Goal: Find specific page/section: Locate a particular part of the current website

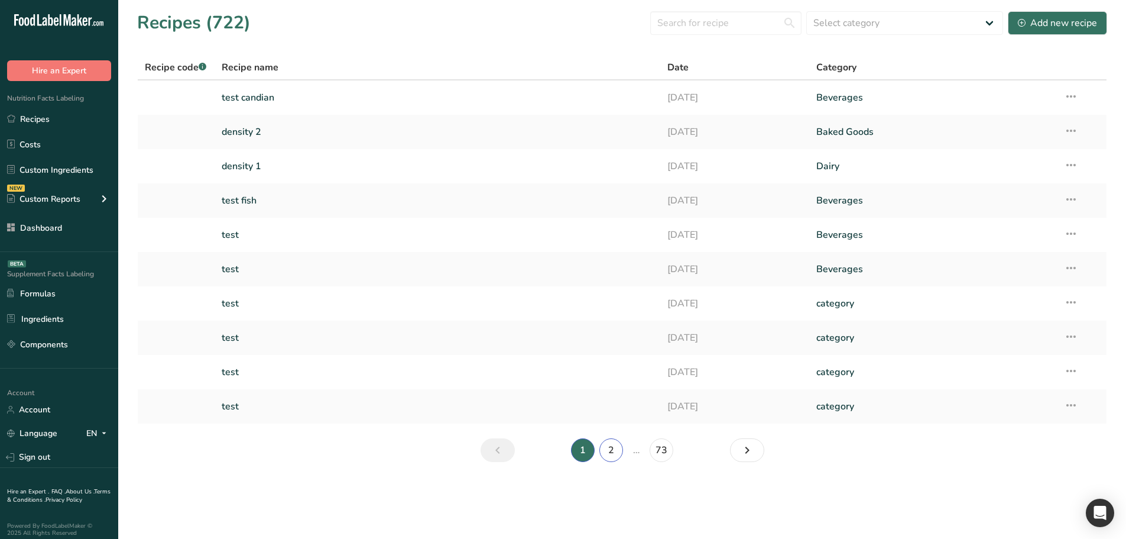
click at [608, 439] on link "2" at bounding box center [611, 450] width 24 height 24
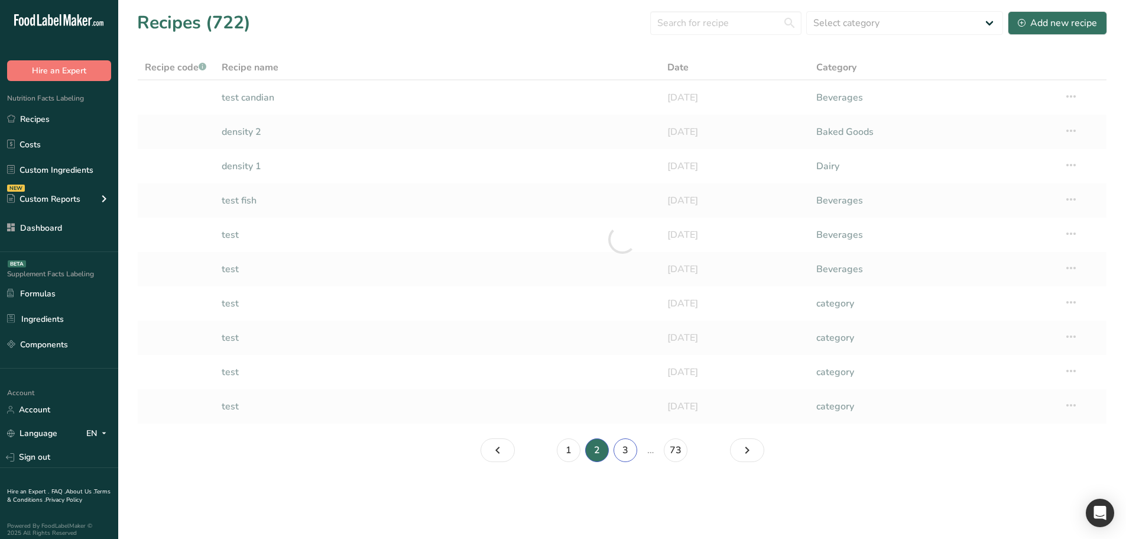
click at [630, 447] on link "3" at bounding box center [626, 450] width 24 height 24
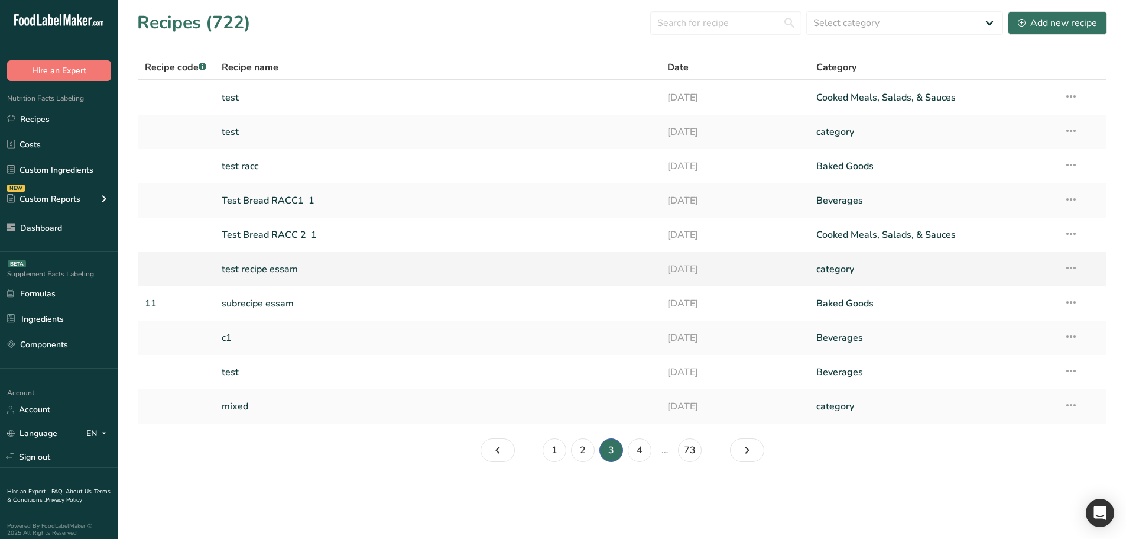
click at [302, 278] on link "test recipe essam" at bounding box center [438, 269] width 432 height 25
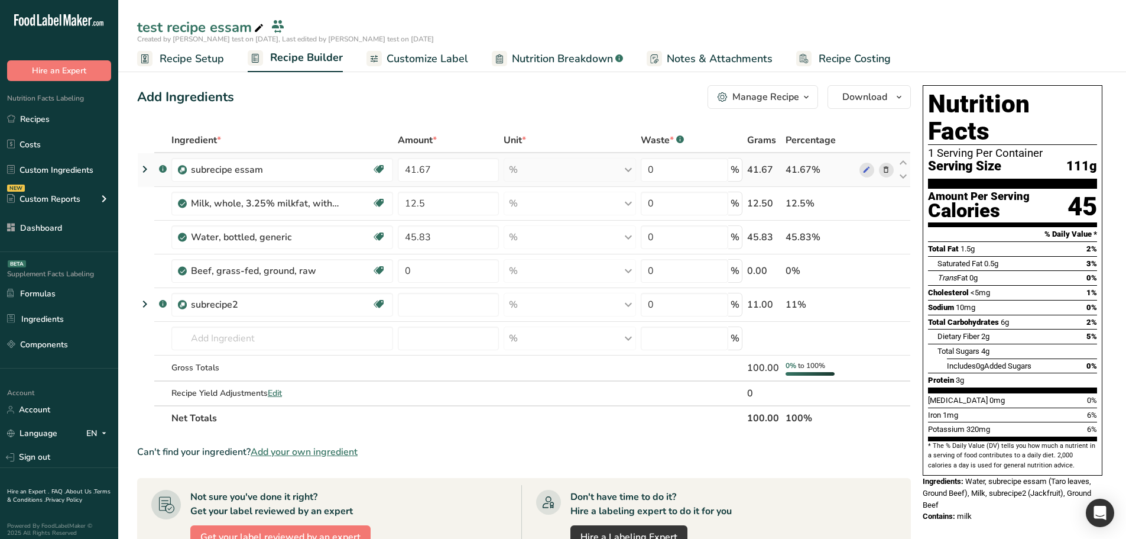
click at [146, 164] on icon at bounding box center [145, 168] width 14 height 21
click at [141, 173] on icon at bounding box center [145, 168] width 14 height 21
click at [142, 304] on icon at bounding box center [145, 303] width 14 height 21
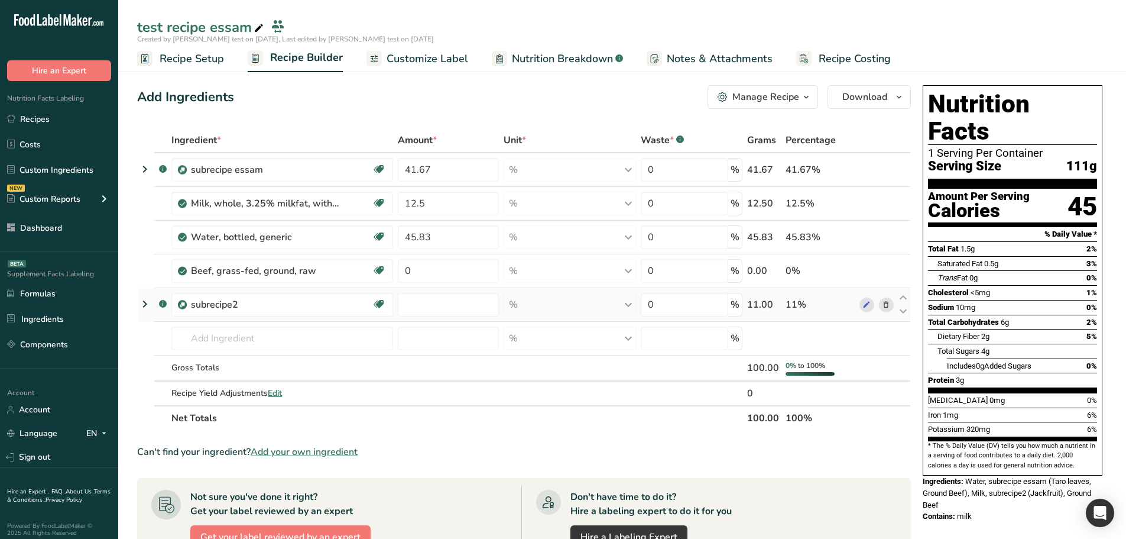
click at [142, 304] on icon at bounding box center [145, 303] width 14 height 21
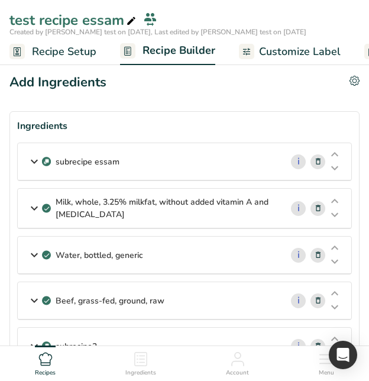
click at [25, 164] on div "subrecipe essam" at bounding box center [150, 161] width 264 height 37
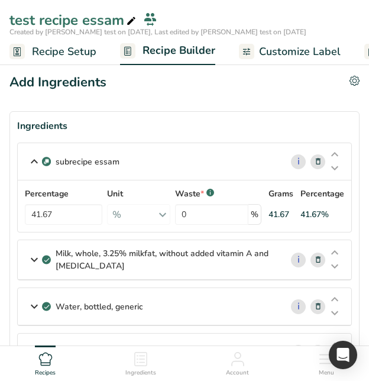
click at [43, 161] on img at bounding box center [46, 161] width 9 height 9
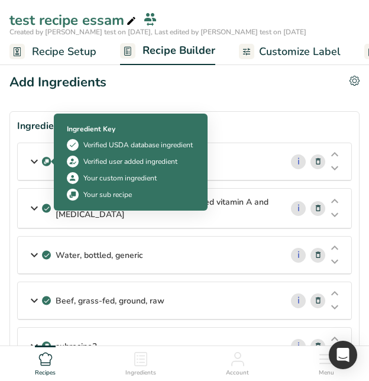
click at [30, 162] on icon at bounding box center [34, 161] width 14 height 21
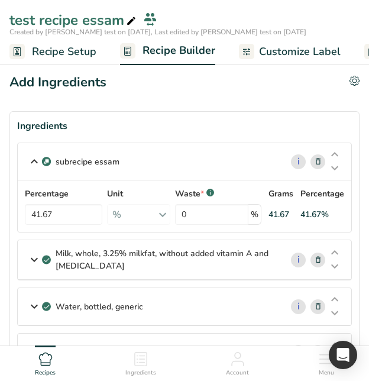
click at [30, 162] on icon at bounding box center [34, 161] width 14 height 21
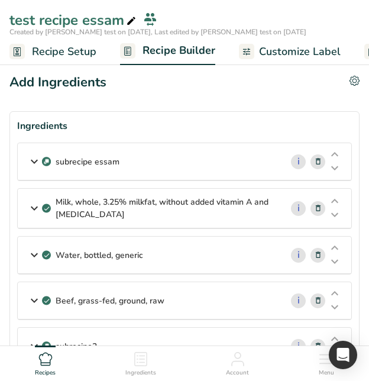
click at [30, 162] on icon at bounding box center [34, 161] width 14 height 21
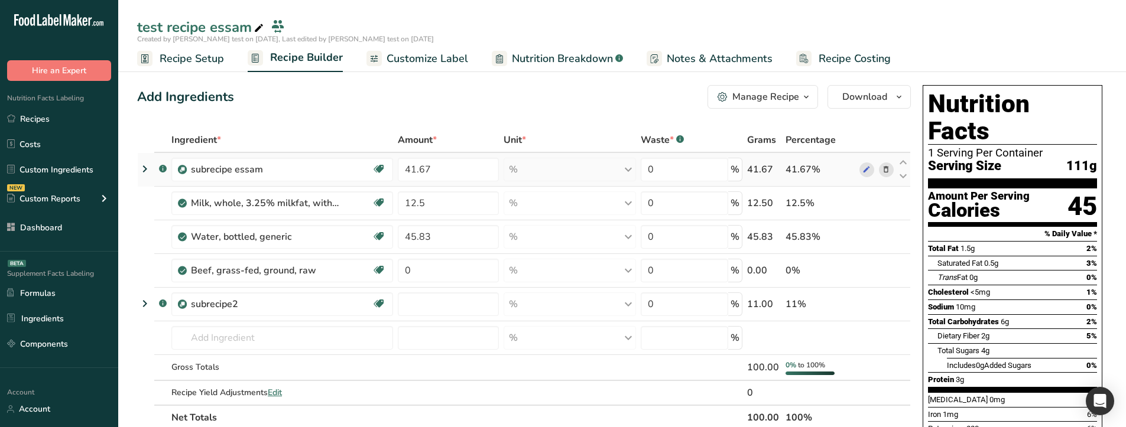
click at [148, 166] on icon at bounding box center [145, 168] width 14 height 21
click at [146, 176] on icon at bounding box center [145, 168] width 14 height 21
